Goal: Navigation & Orientation: Find specific page/section

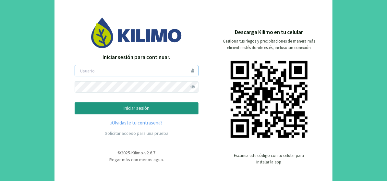
type input "[EMAIL_ADDRESS][DOMAIN_NAME]"
click at [111, 108] on p "iniciar sesión" at bounding box center [136, 108] width 113 height 7
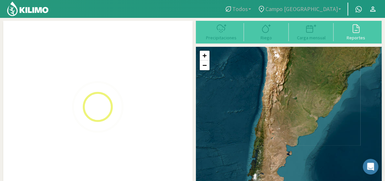
click at [337, 7] on span "Campo [GEOGRAPHIC_DATA]" at bounding box center [301, 9] width 72 height 7
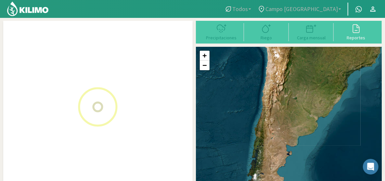
click at [338, 8] on link "Campo [GEOGRAPHIC_DATA]" at bounding box center [299, 9] width 90 height 12
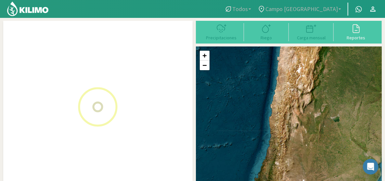
click at [339, 8] on link "Campo [GEOGRAPHIC_DATA]" at bounding box center [299, 9] width 90 height 12
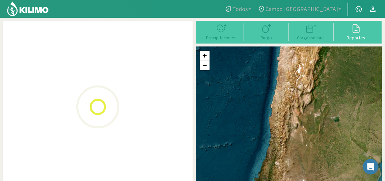
click at [355, 27] on icon at bounding box center [356, 28] width 10 height 10
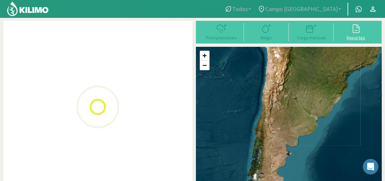
click at [356, 31] on icon at bounding box center [356, 28] width 10 height 10
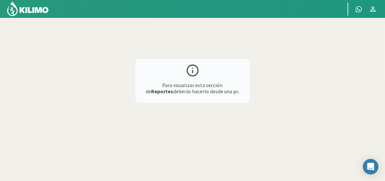
click at [299, 76] on div "Para visualizar esta sección de Reportes deberás hacerlo desde una pc." at bounding box center [192, 81] width 378 height 120
click at [335, 35] on div "Para visualizar esta sección de Reportes deberás hacerlo desde una pc." at bounding box center [192, 81] width 378 height 120
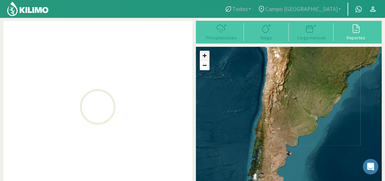
click at [204, 55] on link "+" at bounding box center [205, 56] width 10 height 10
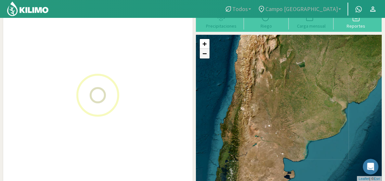
click at [204, 55] on link "−" at bounding box center [205, 54] width 10 height 10
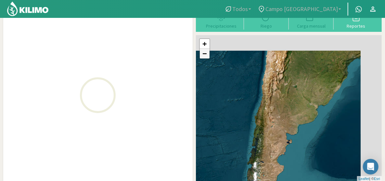
click at [204, 55] on link "−" at bounding box center [205, 54] width 10 height 10
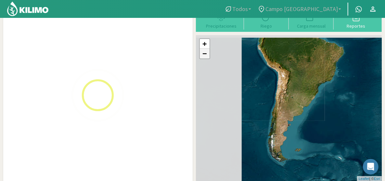
click at [204, 55] on link "−" at bounding box center [205, 54] width 10 height 10
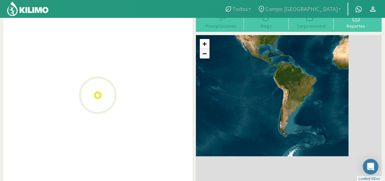
click at [204, 55] on link "−" at bounding box center [205, 54] width 10 height 10
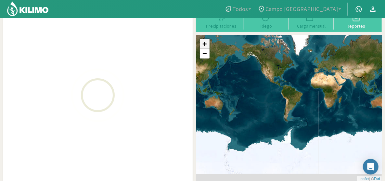
click at [205, 43] on link "+" at bounding box center [205, 44] width 10 height 10
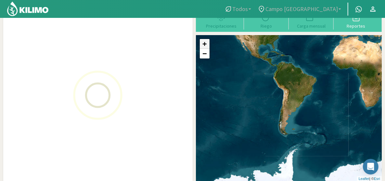
click at [205, 43] on link "+" at bounding box center [205, 44] width 10 height 10
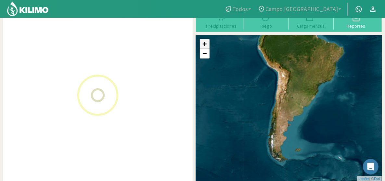
click at [205, 43] on link "+" at bounding box center [205, 44] width 10 height 10
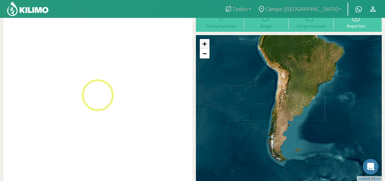
click at [205, 43] on link "+" at bounding box center [205, 44] width 10 height 10
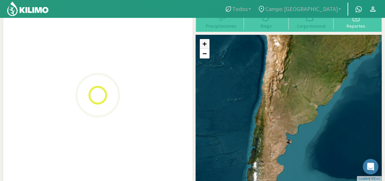
click at [205, 43] on link "+" at bounding box center [205, 44] width 10 height 10
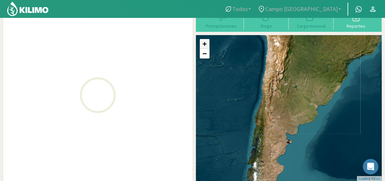
click at [205, 43] on link "+" at bounding box center [205, 44] width 10 height 10
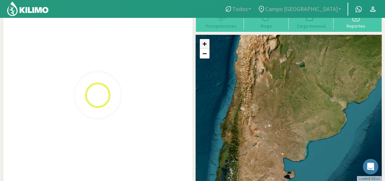
click at [205, 43] on link "+" at bounding box center [205, 44] width 10 height 10
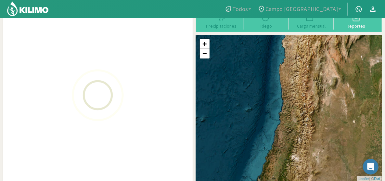
drag, startPoint x: 230, startPoint y: 77, endPoint x: 330, endPoint y: 126, distance: 111.4
click at [330, 126] on div "+ − Leaflet | © Esri" at bounding box center [289, 108] width 186 height 146
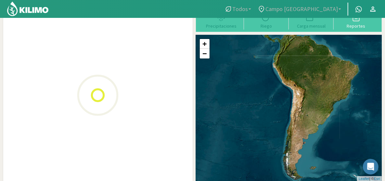
click at [338, 8] on link "Campo [GEOGRAPHIC_DATA]" at bounding box center [299, 9] width 90 height 12
click at [339, 8] on b at bounding box center [339, 8] width 3 height 1
click at [254, 10] on link "Todos" at bounding box center [237, 9] width 33 height 12
click at [251, 8] on b at bounding box center [249, 8] width 3 height 1
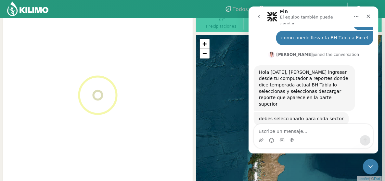
scroll to position [25, 0]
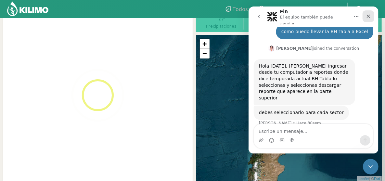
click at [369, 16] on icon "Cerrar" at bounding box center [367, 16] width 5 height 5
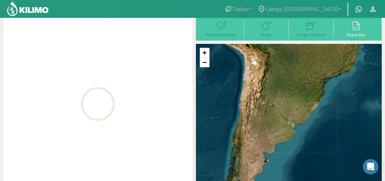
scroll to position [0, 0]
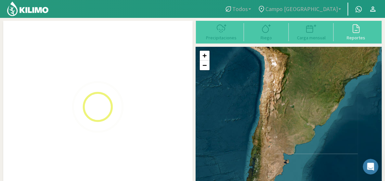
drag, startPoint x: 197, startPoint y: 80, endPoint x: 212, endPoint y: 78, distance: 15.7
click at [212, 78] on div "+ − Leaflet | © Esri" at bounding box center [289, 120] width 186 height 146
click at [160, 92] on div at bounding box center [97, 107] width 189 height 172
click at [99, 108] on img at bounding box center [97, 106] width 65 height 65
